Goal: Information Seeking & Learning: Check status

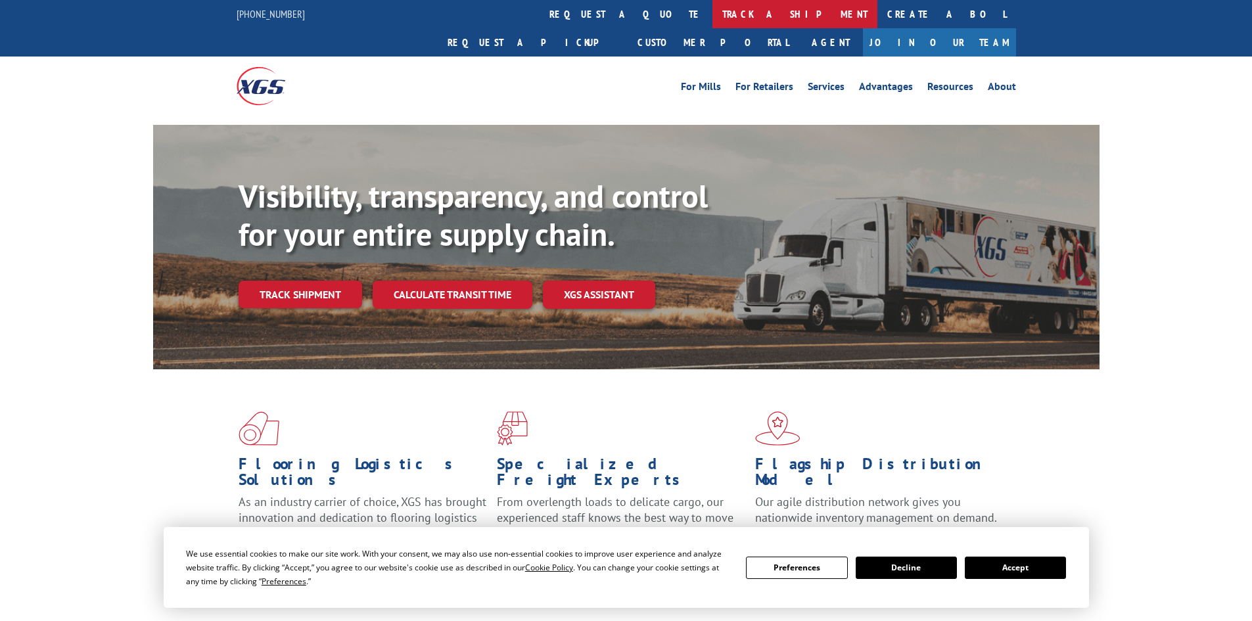
click at [713, 20] on link "track a shipment" at bounding box center [795, 14] width 165 height 28
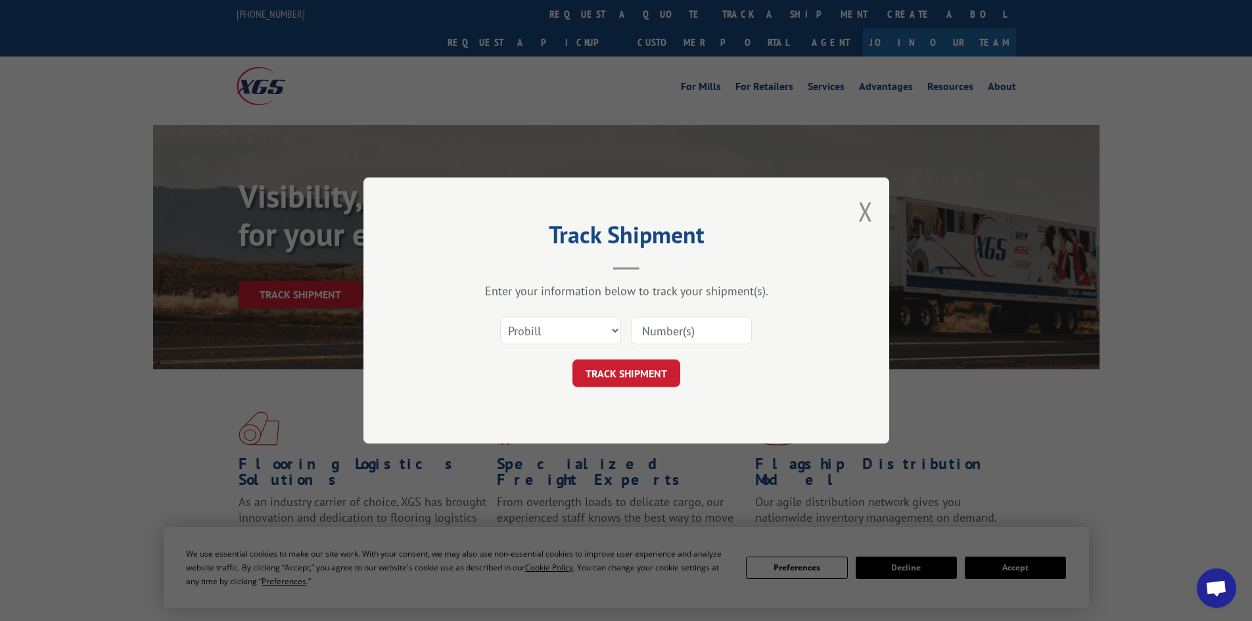
click at [697, 321] on input at bounding box center [691, 331] width 121 height 28
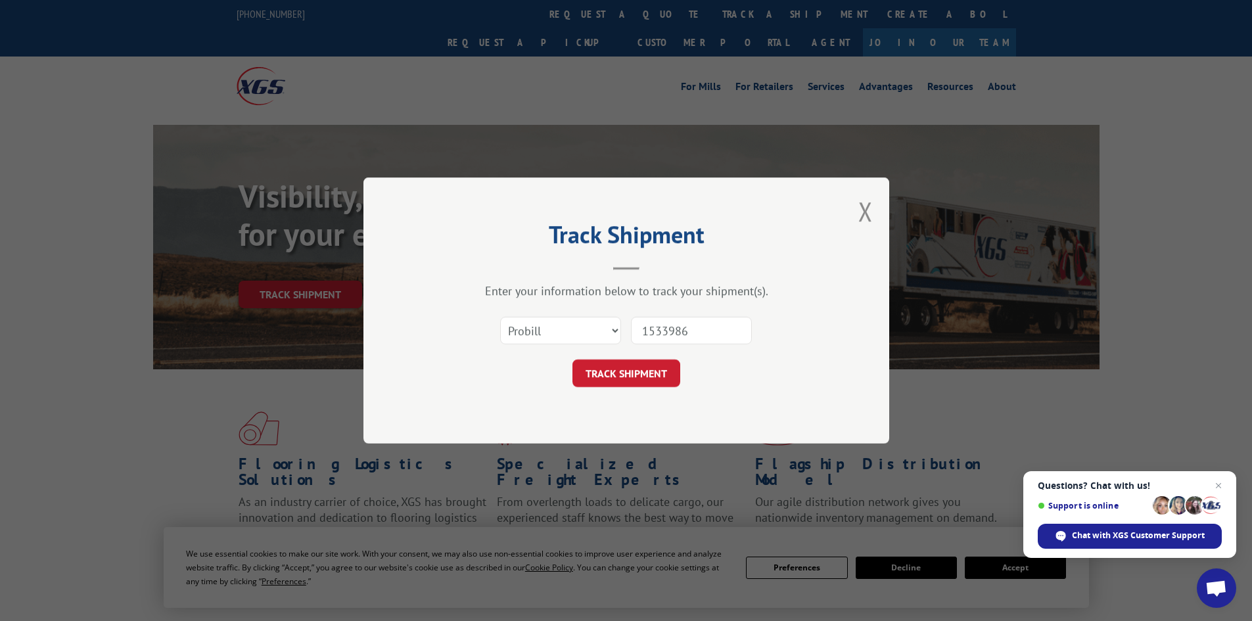
type input "15339860"
click button "TRACK SHIPMENT" at bounding box center [627, 374] width 108 height 28
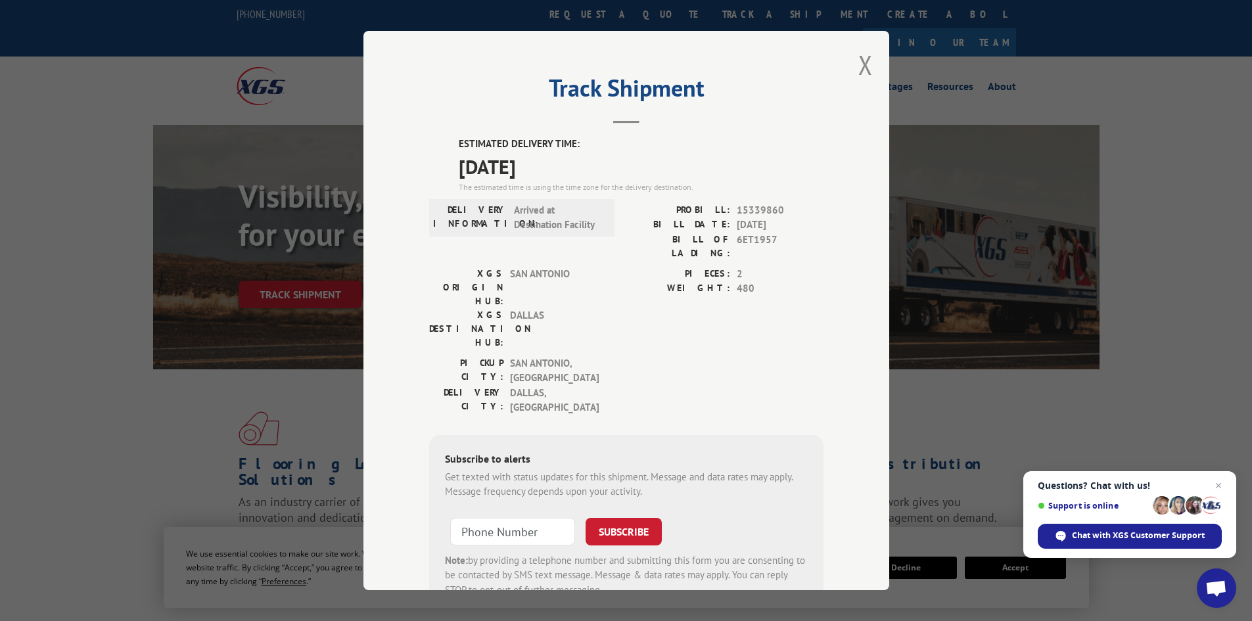
click at [967, 442] on div "Track Shipment ESTIMATED DELIVERY TIME: 10/09/2025 The estimated time is using …" at bounding box center [626, 310] width 1252 height 621
